Goal: Transaction & Acquisition: Purchase product/service

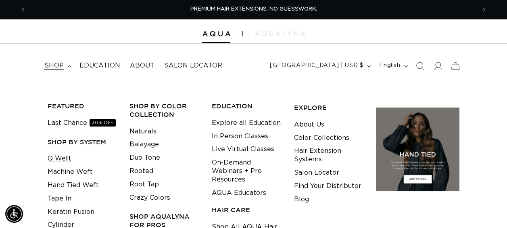
click at [59, 157] on link "Q Weft" at bounding box center [60, 158] width 24 height 13
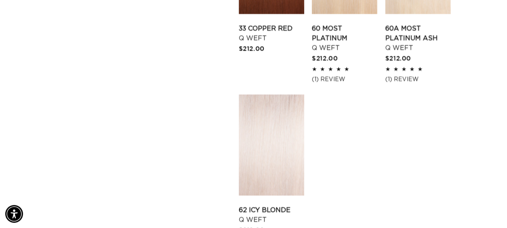
scroll to position [1072, 0]
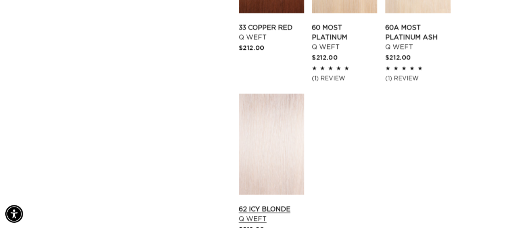
click at [285, 204] on link "62 Icy Blonde Q Weft" at bounding box center [271, 213] width 65 height 19
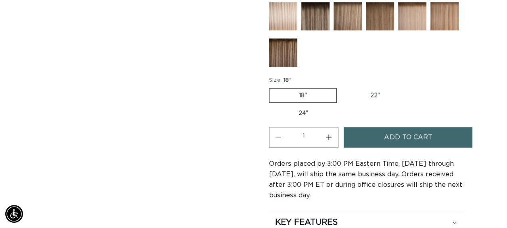
scroll to position [0, 899]
click at [302, 106] on label "24" Variant sold out or unavailable" at bounding box center [303, 113] width 69 height 14
click at [414, 87] on input "24" Variant sold out or unavailable" at bounding box center [414, 86] width 0 height 0
radio input "true"
click at [332, 136] on button "Increase quantity for 62 Icy Blonde - Q Weft" at bounding box center [329, 137] width 18 height 21
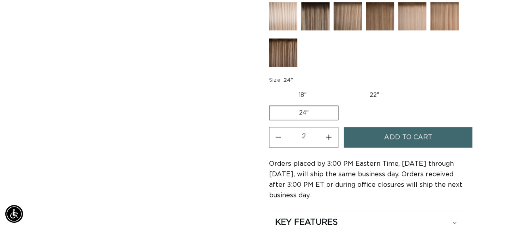
click at [332, 136] on button "Increase quantity for 62 Icy Blonde - Q Weft" at bounding box center [329, 137] width 18 height 21
type input "4"
click at [368, 135] on button "Add to cart" at bounding box center [408, 137] width 129 height 21
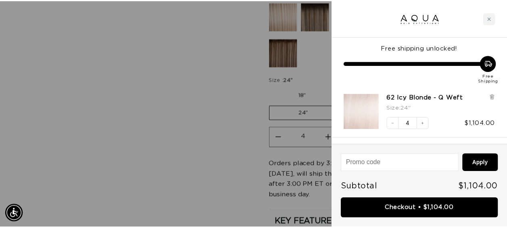
scroll to position [0, 912]
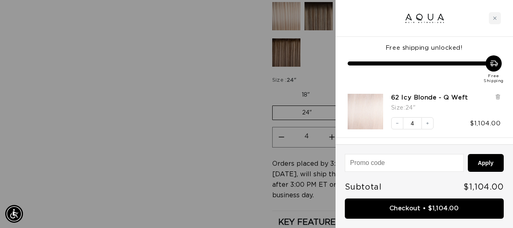
click at [192, 140] on div at bounding box center [256, 114] width 513 height 228
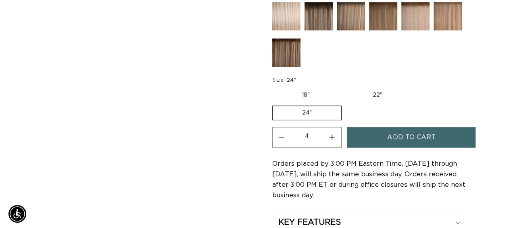
scroll to position [0, 899]
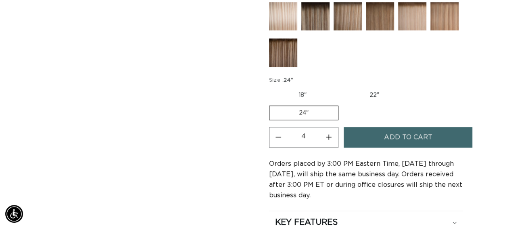
click at [408, 142] on span "Add to cart" at bounding box center [408, 137] width 48 height 21
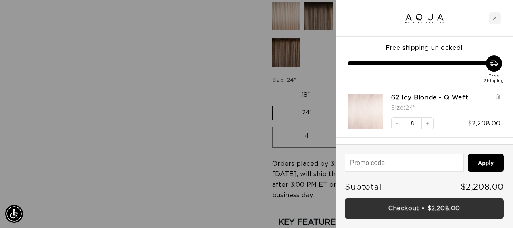
scroll to position [0, 456]
click at [420, 212] on link "Checkout • $2,208.00" at bounding box center [424, 208] width 159 height 21
